Goal: Navigation & Orientation: Find specific page/section

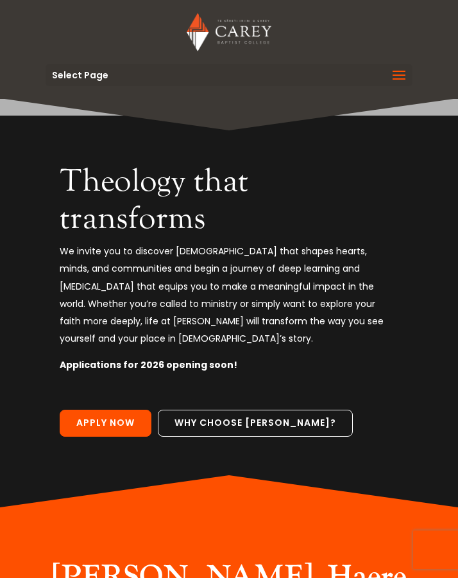
click at [399, 74] on span at bounding box center [399, 83] width 21 height 36
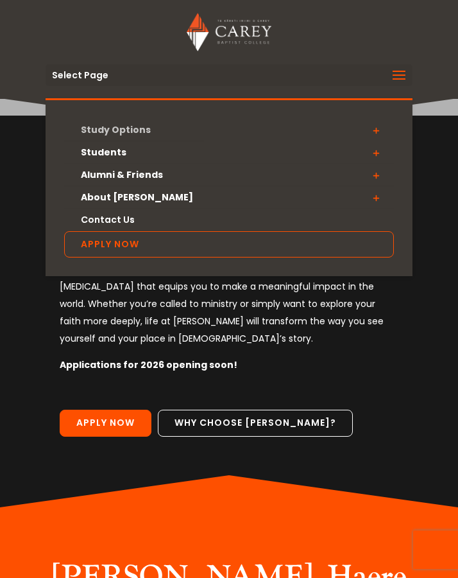
click at [136, 132] on link "Study Options" at bounding box center [229, 130] width 330 height 22
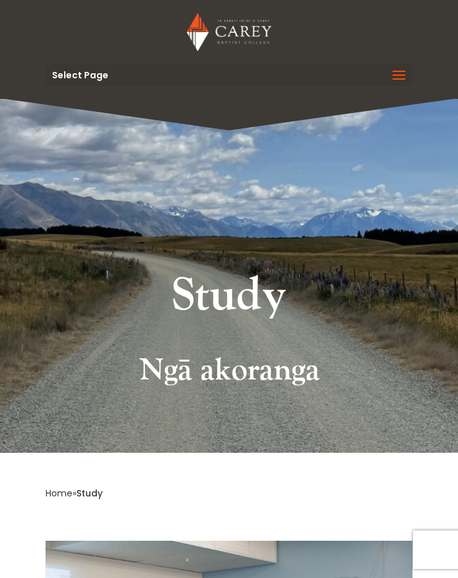
click at [408, 81] on span at bounding box center [399, 83] width 21 height 36
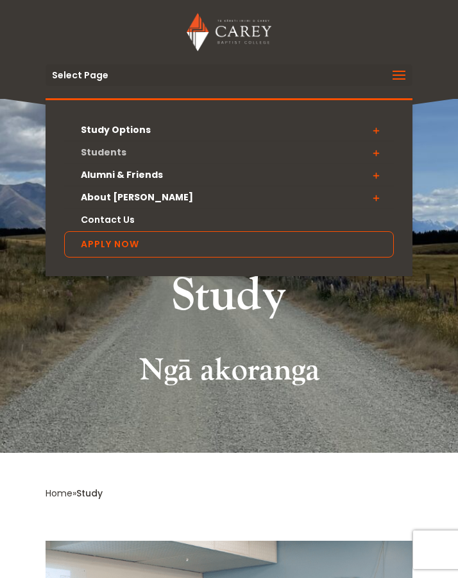
click at [137, 157] on link "Students" at bounding box center [229, 152] width 330 height 22
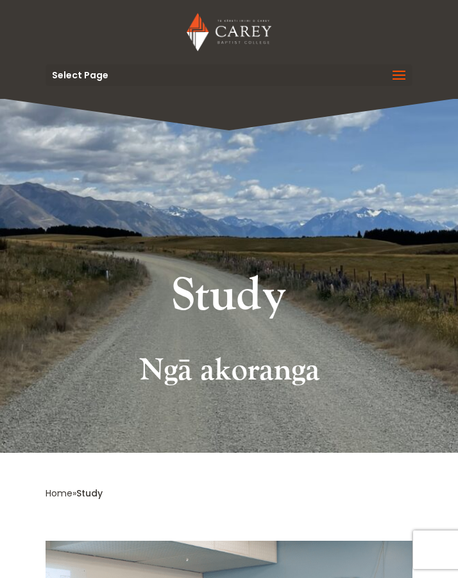
click at [122, 73] on div "Select Page Study Options Certificate in Christian Leadership (Micro-credential…" at bounding box center [229, 75] width 367 height 22
click at [402, 76] on span at bounding box center [399, 83] width 21 height 36
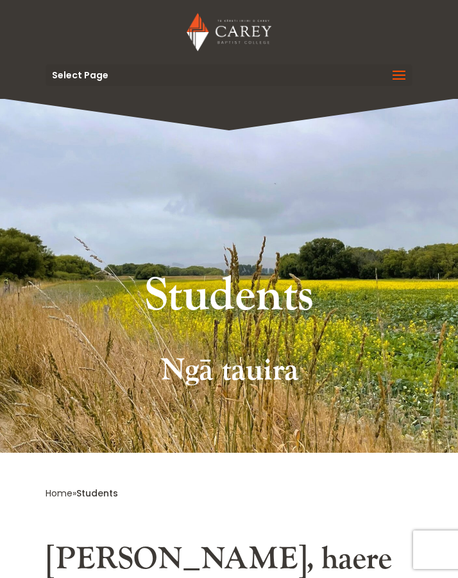
click at [394, 78] on span at bounding box center [399, 83] width 21 height 36
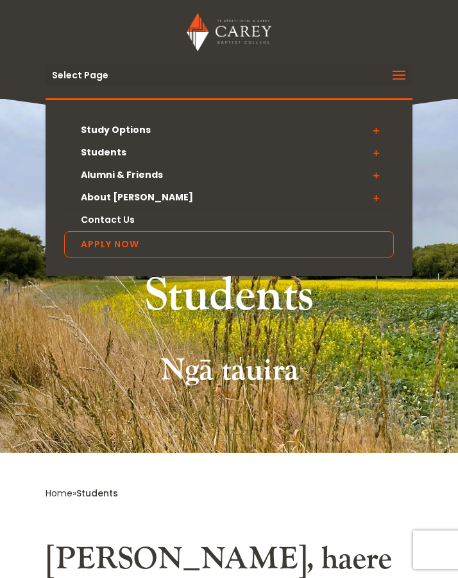
click at [376, 151] on span at bounding box center [376, 152] width 36 height 23
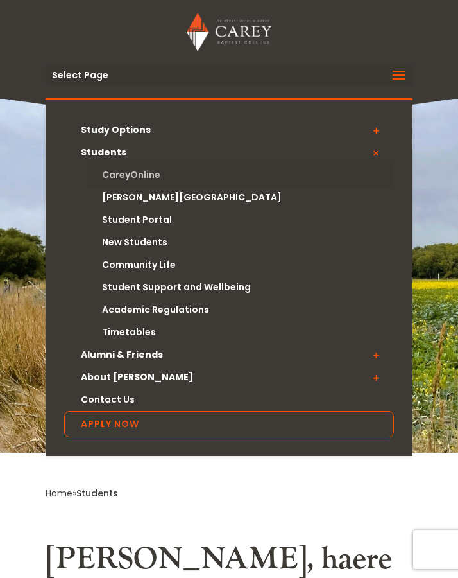
click at [151, 176] on link "CareyOnline" at bounding box center [241, 175] width 308 height 22
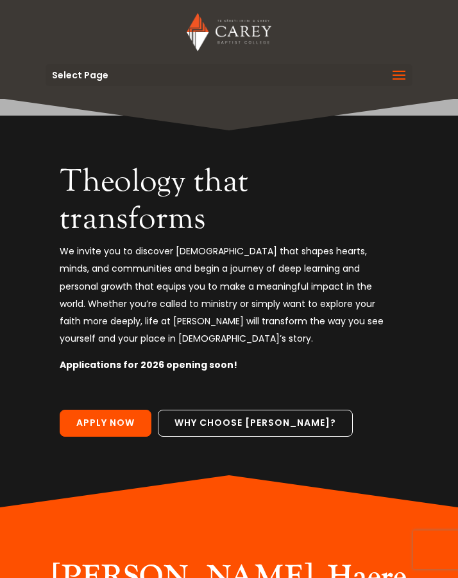
click at [404, 75] on span at bounding box center [399, 83] width 21 height 36
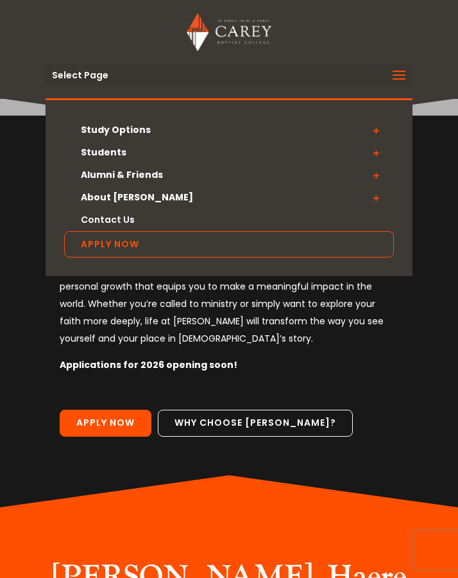
click at [377, 150] on span at bounding box center [376, 152] width 36 height 23
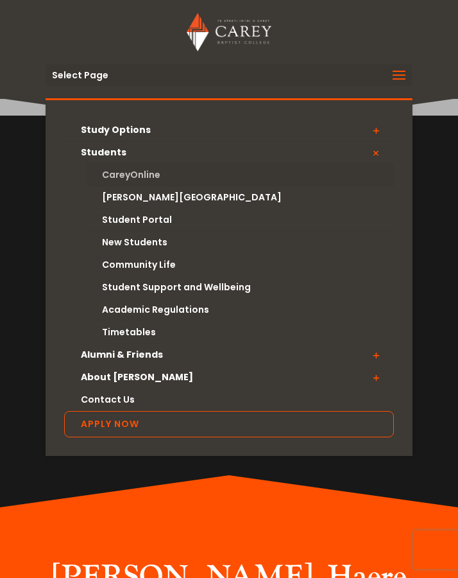
click at [151, 170] on link "CareyOnline" at bounding box center [241, 175] width 308 height 22
